Goal: Information Seeking & Learning: Find specific fact

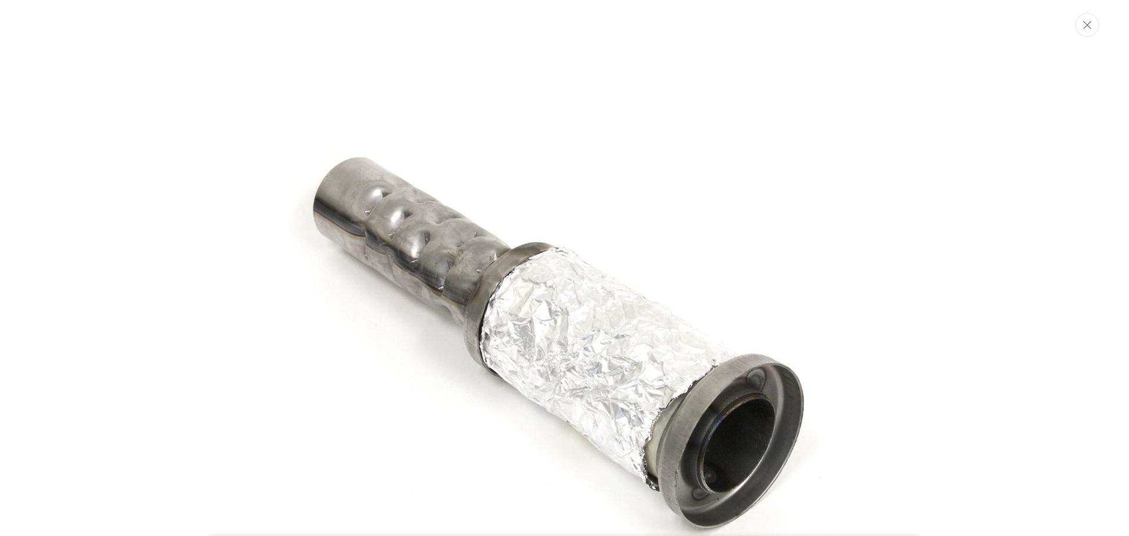
scroll to position [62, 0]
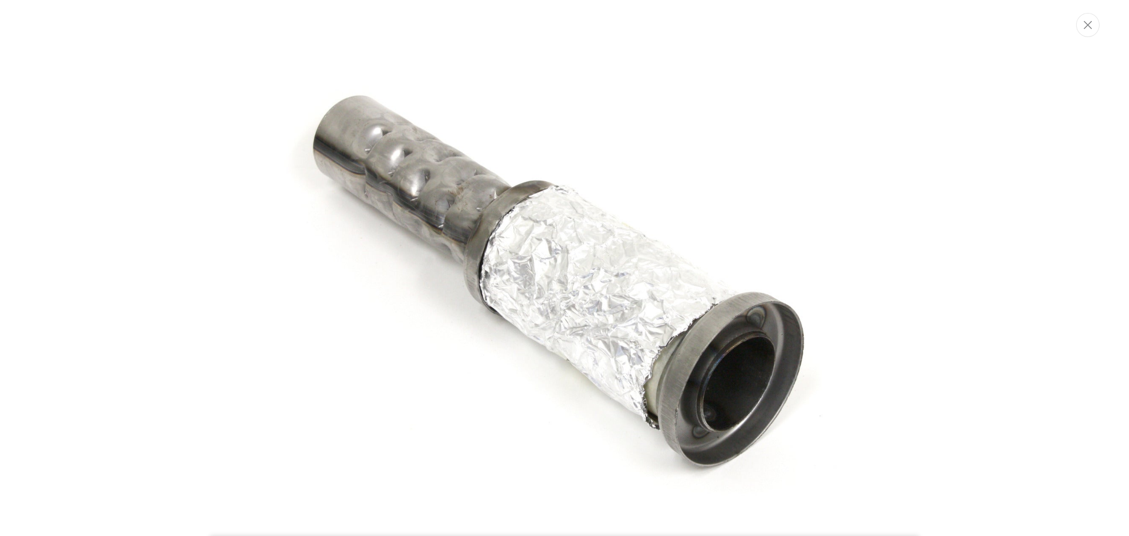
click at [417, 192] on img "Media gallery" at bounding box center [564, 267] width 635 height 635
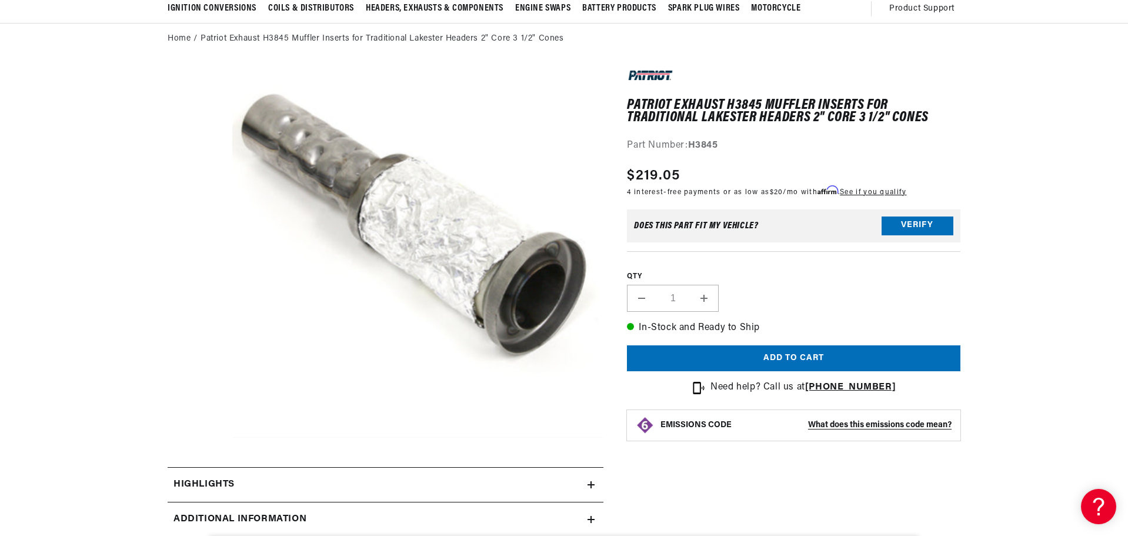
scroll to position [0, 0]
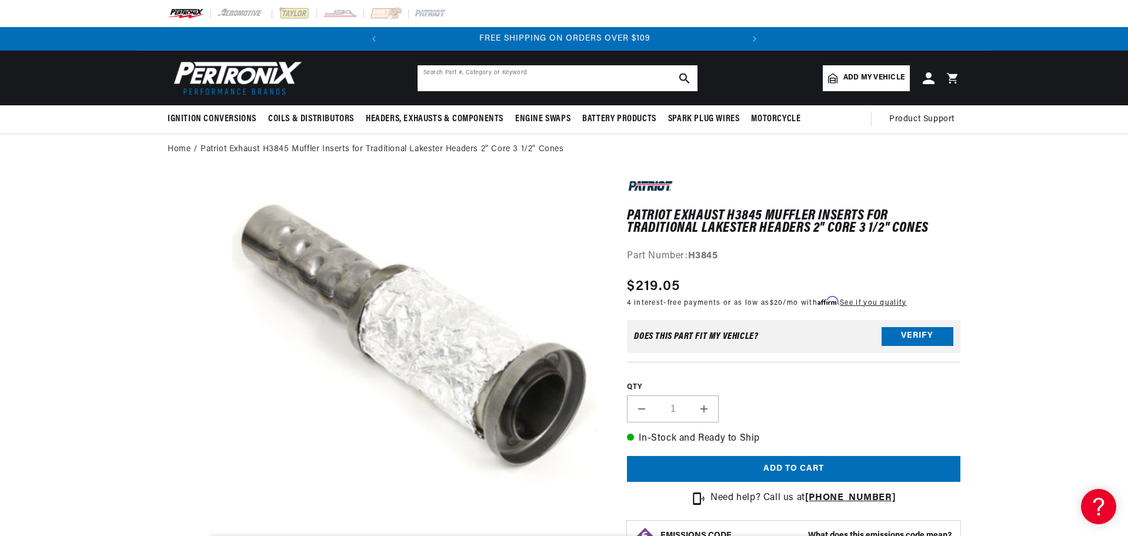
click at [427, 74] on input "text" at bounding box center [557, 78] width 280 height 26
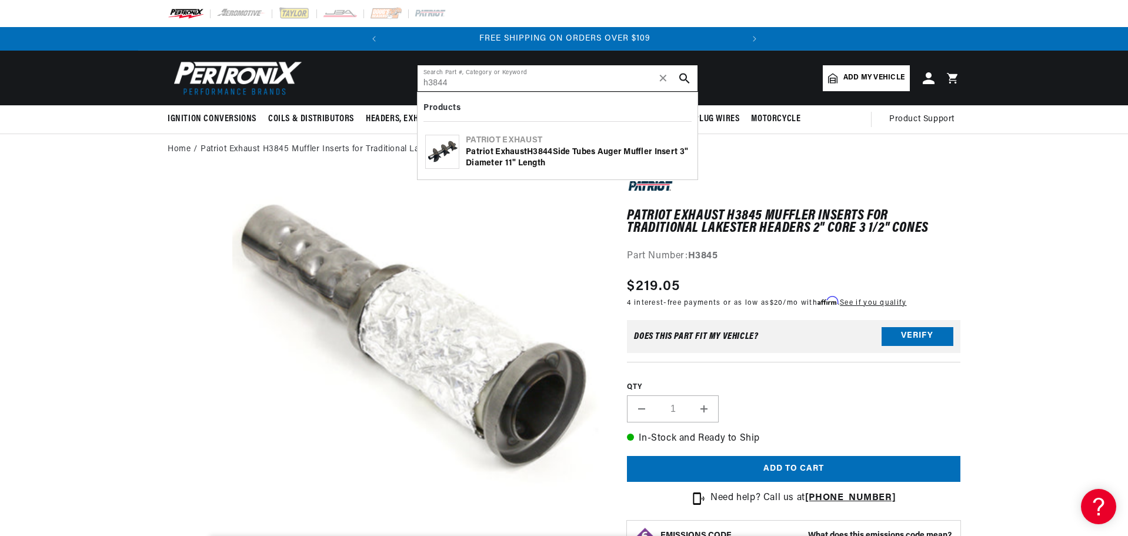
type input "h3844"
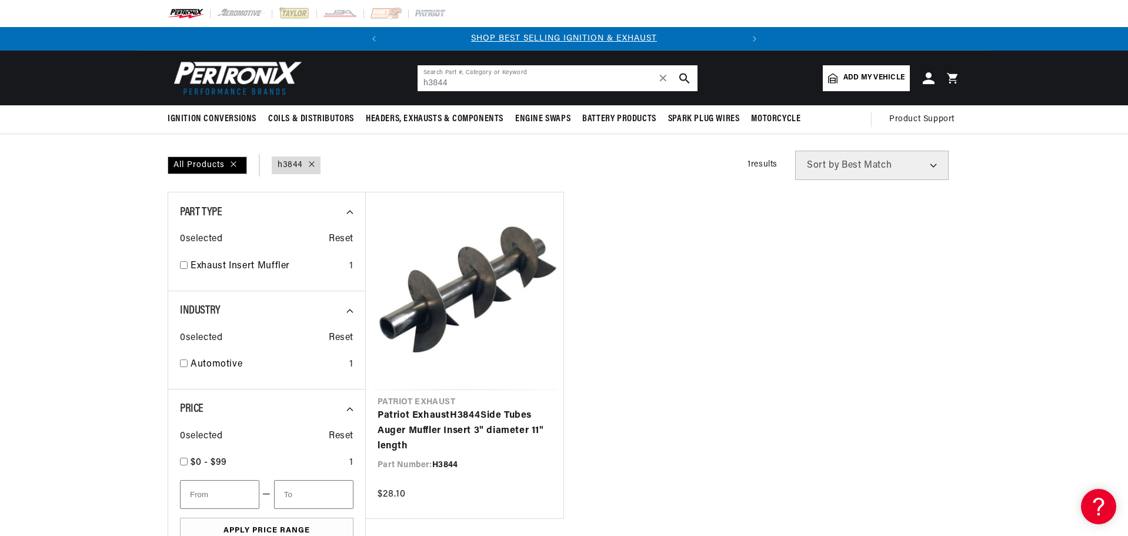
click at [483, 84] on input "h3844" at bounding box center [557, 78] width 280 height 26
click at [433, 82] on input "h3843" at bounding box center [557, 78] width 280 height 26
paste input "H381"
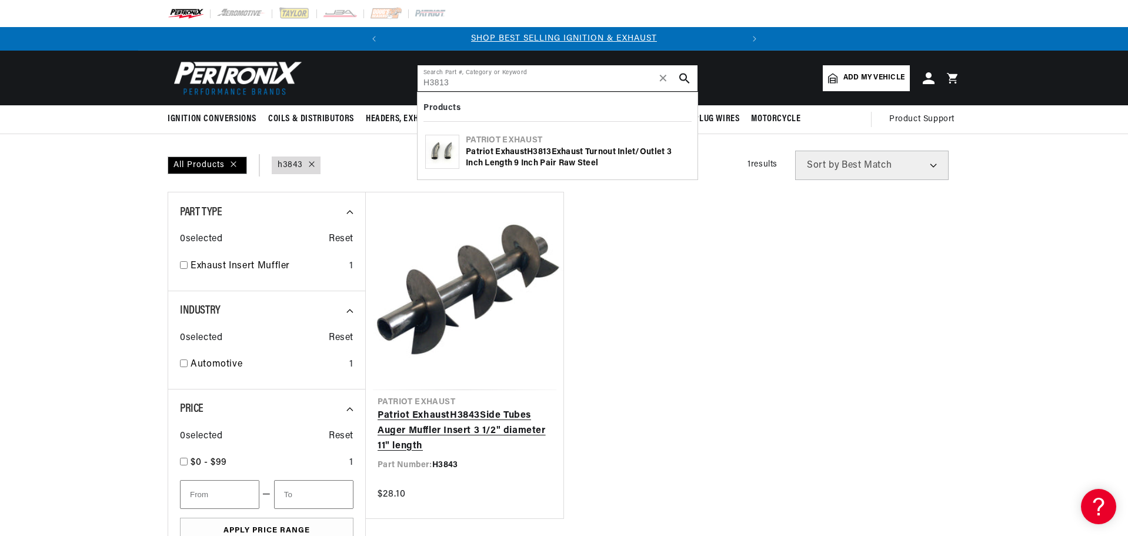
type input "H3813"
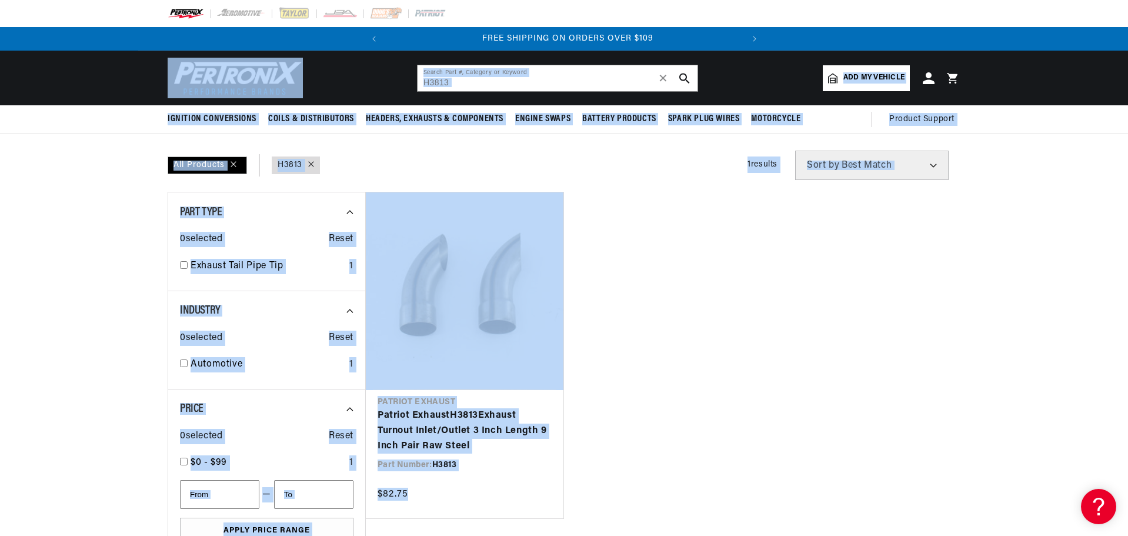
drag, startPoint x: 734, startPoint y: 484, endPoint x: 135, endPoint y: 107, distance: 708.0
click at [67, 184] on section "SEARCH RESULTS All Products query : H3813 Filters 1 results Show Universal Part…" at bounding box center [564, 446] width 1128 height 625
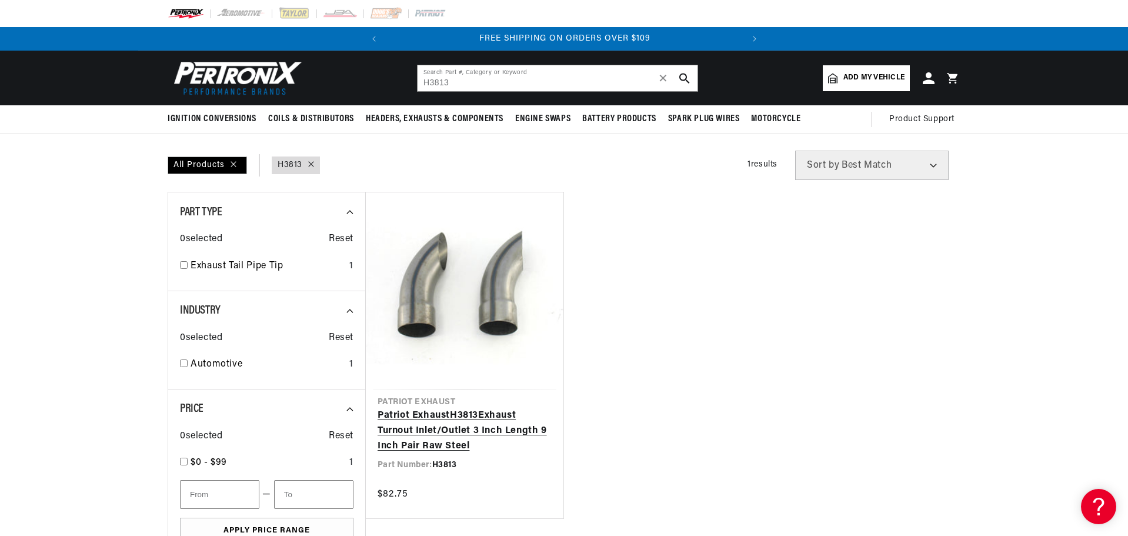
click at [463, 408] on link "Patriot Exhaust H3813 Exhaust Turnout Inlet/Outlet 3 Inch Length 9 Inch Pair Ra…" at bounding box center [464, 430] width 174 height 45
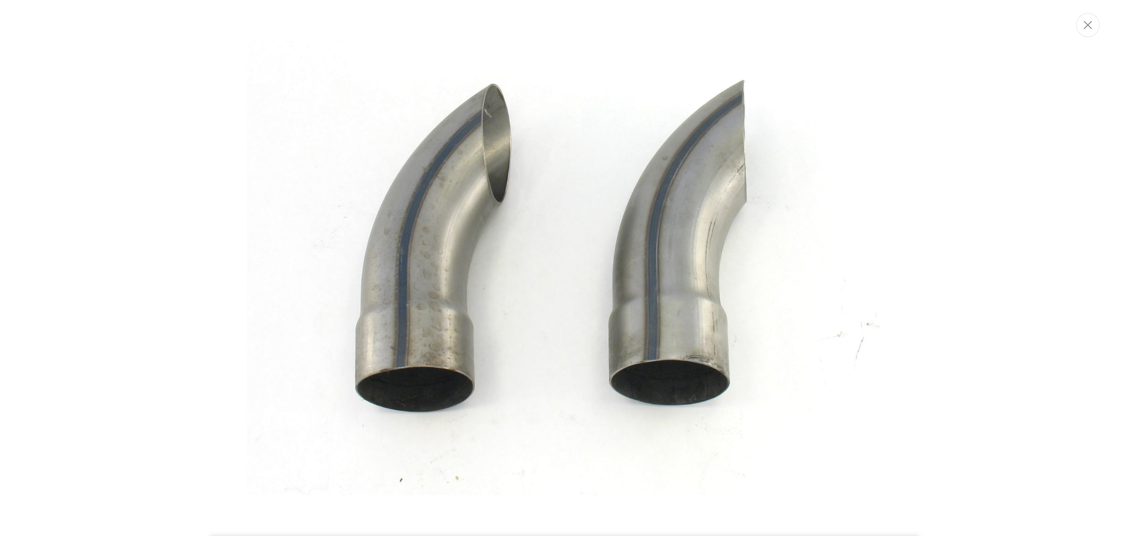
click at [385, 276] on img "Media gallery" at bounding box center [564, 267] width 635 height 635
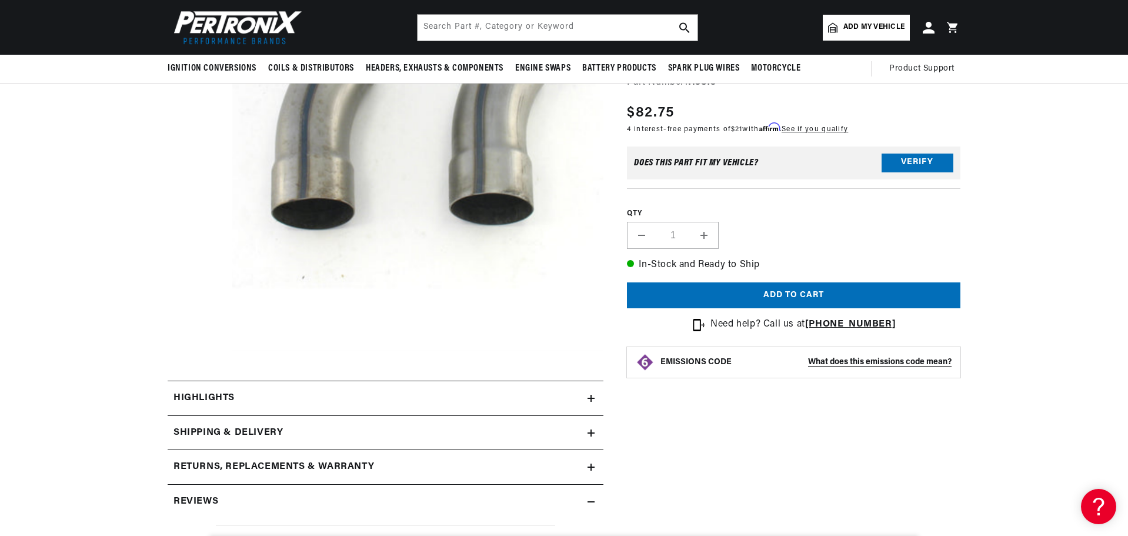
scroll to position [45, 0]
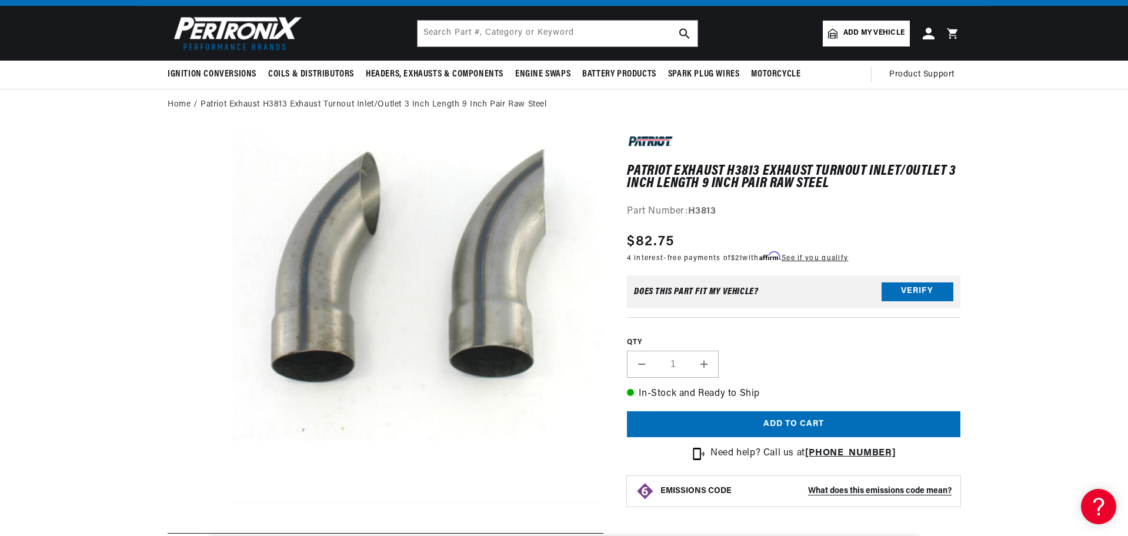
click at [445, 48] on header "BETTER SEARCH RESULTS Add your vehicle's year, make, and model to find parts be…" at bounding box center [563, 33] width 851 height 55
click at [443, 41] on input "text" at bounding box center [557, 34] width 280 height 26
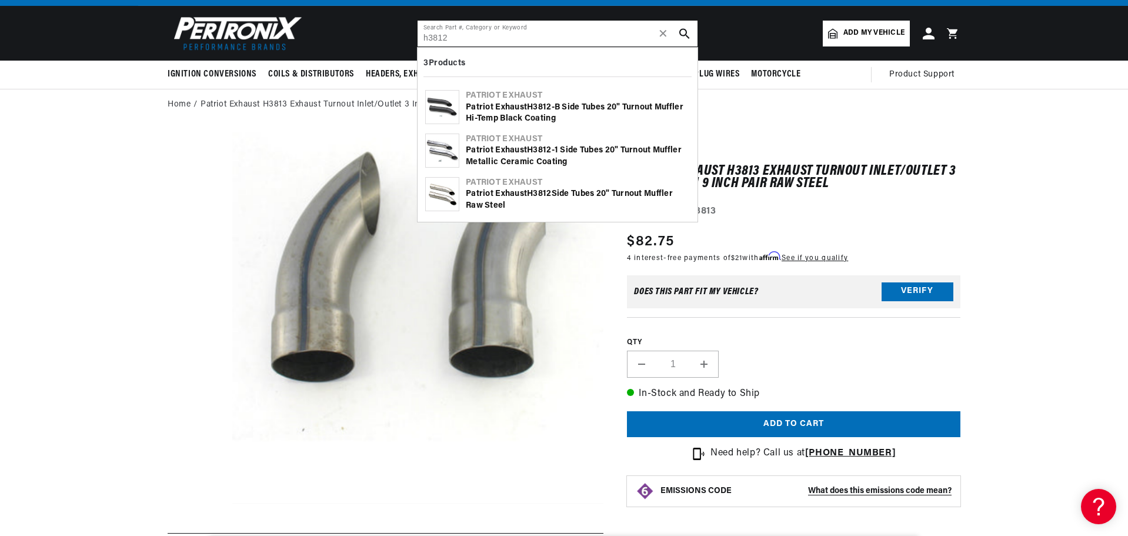
type input "h3812"
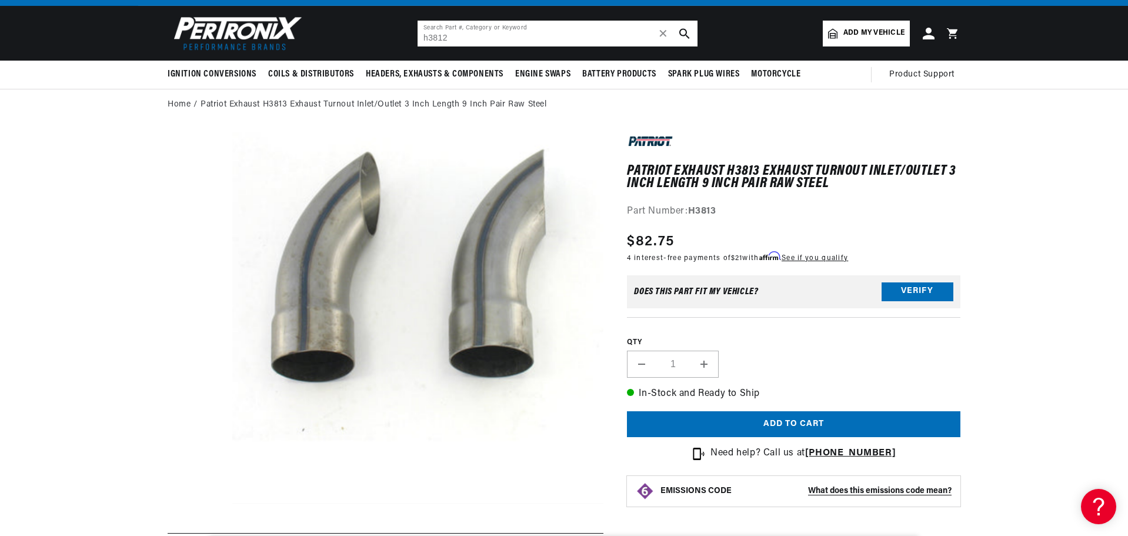
scroll to position [0, 356]
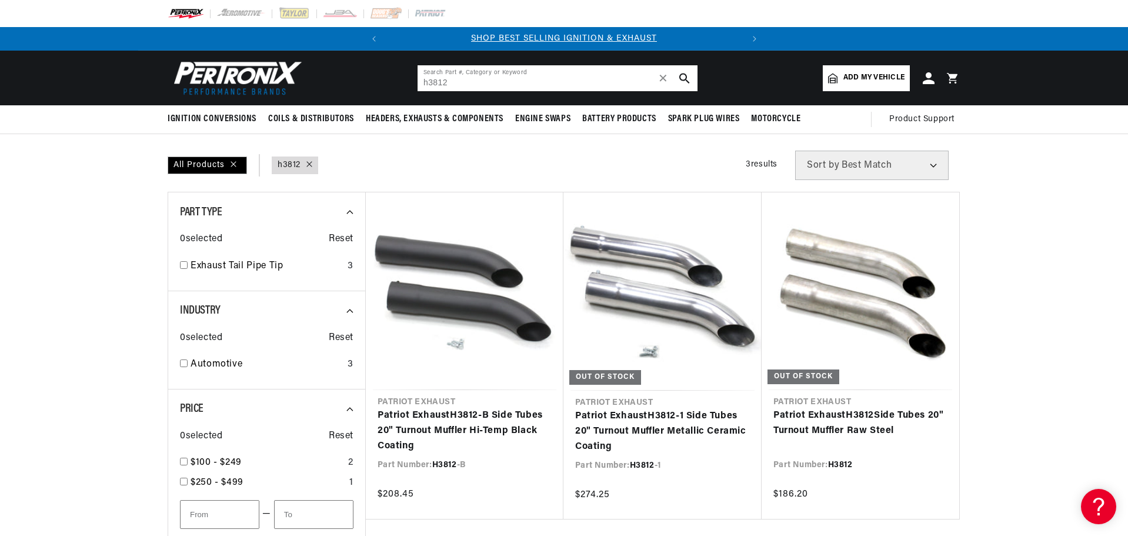
click at [431, 77] on input "h3812" at bounding box center [557, 78] width 280 height 26
paste input "H3817"
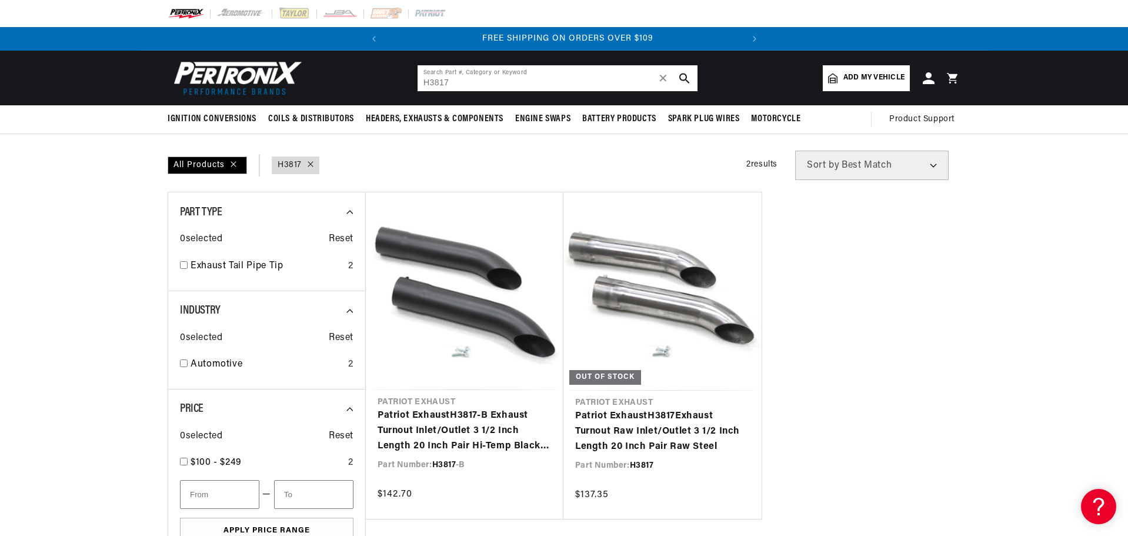
scroll to position [0, 356]
drag, startPoint x: 470, startPoint y: 83, endPoint x: 439, endPoint y: 92, distance: 32.2
click at [439, 92] on header "BETTER SEARCH RESULTS Add your vehicle's year, make, and model to find parts be…" at bounding box center [563, 78] width 851 height 55
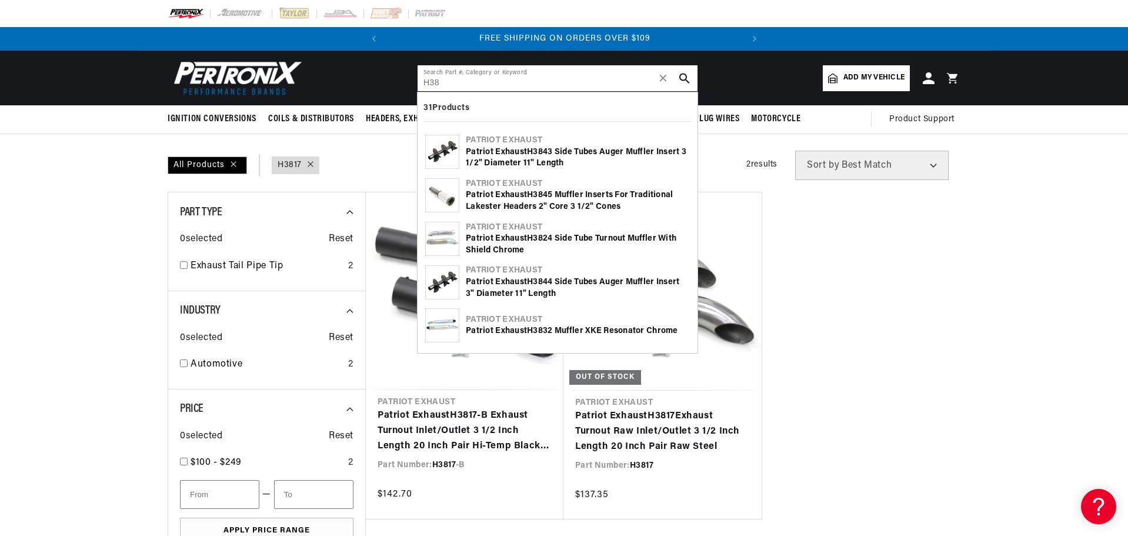
type input "H38"
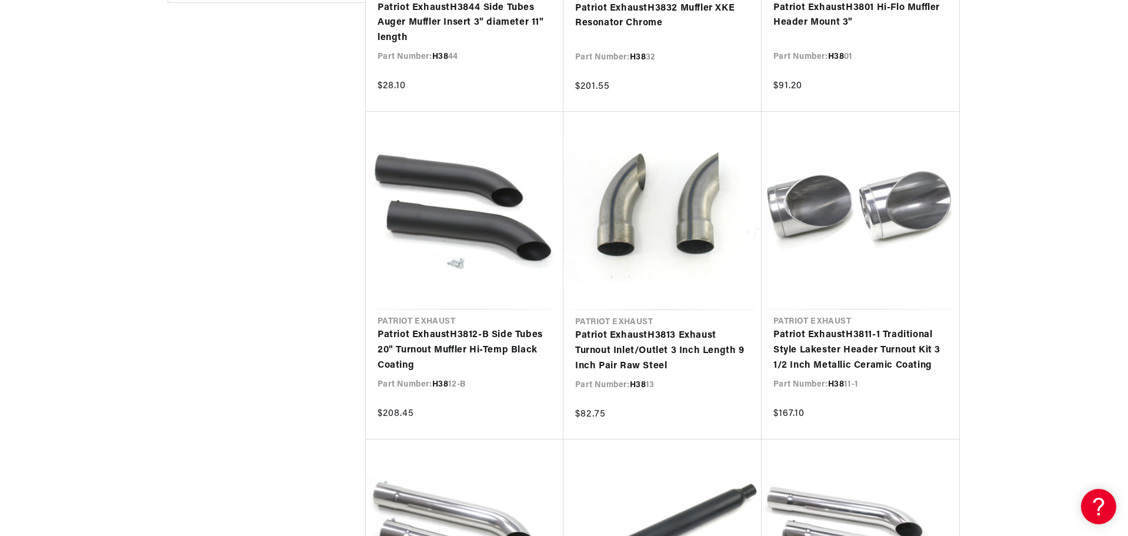
scroll to position [1091, 0]
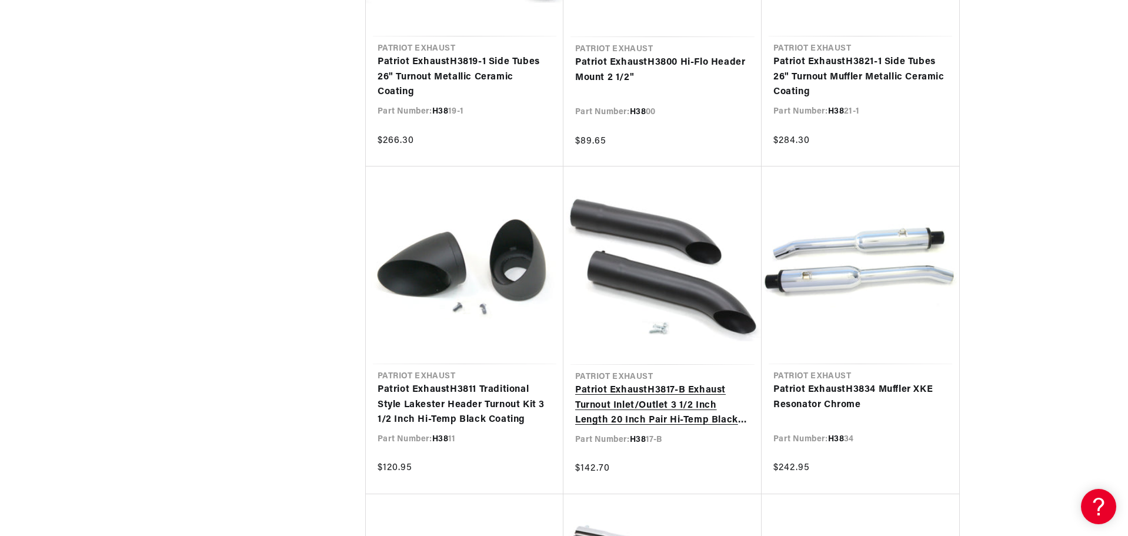
scroll to position [1646, 0]
